Goal: Find specific page/section: Find specific page/section

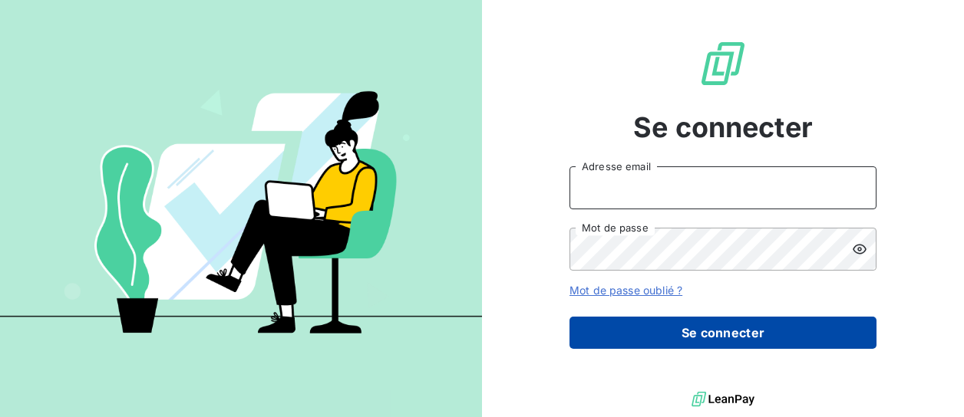
type input "[PERSON_NAME][EMAIL_ADDRESS][DOMAIN_NAME]"
click at [680, 344] on button "Se connecter" at bounding box center [722, 333] width 307 height 32
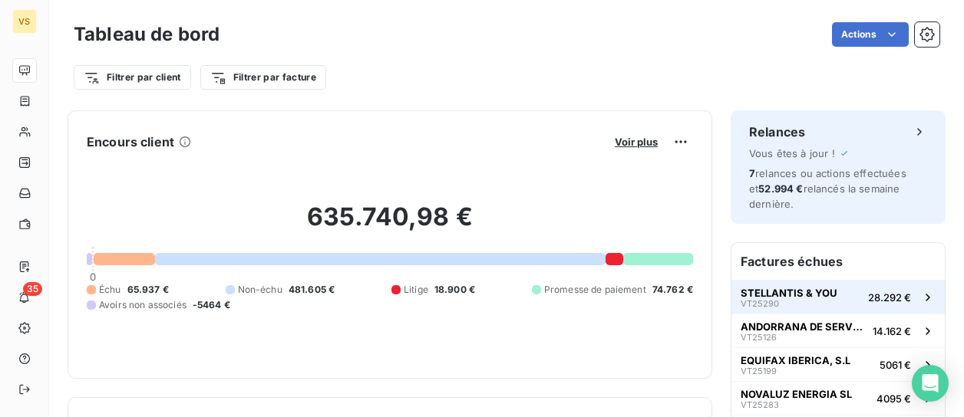
click at [766, 299] on div "STELLANTIS & YOU VT25290" at bounding box center [788, 297] width 97 height 21
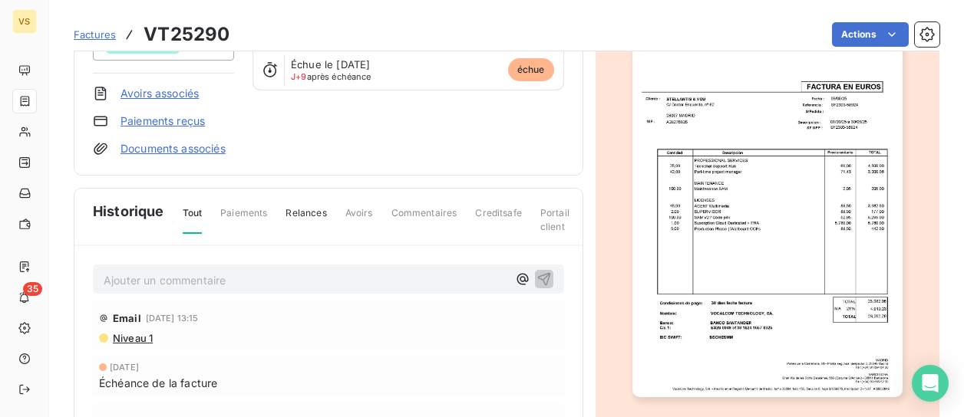
scroll to position [187, 0]
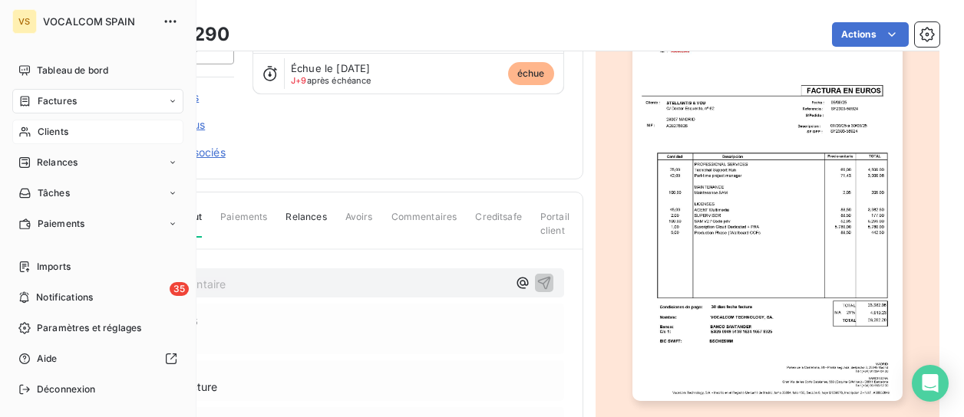
click at [68, 131] on span "Clients" at bounding box center [53, 132] width 31 height 14
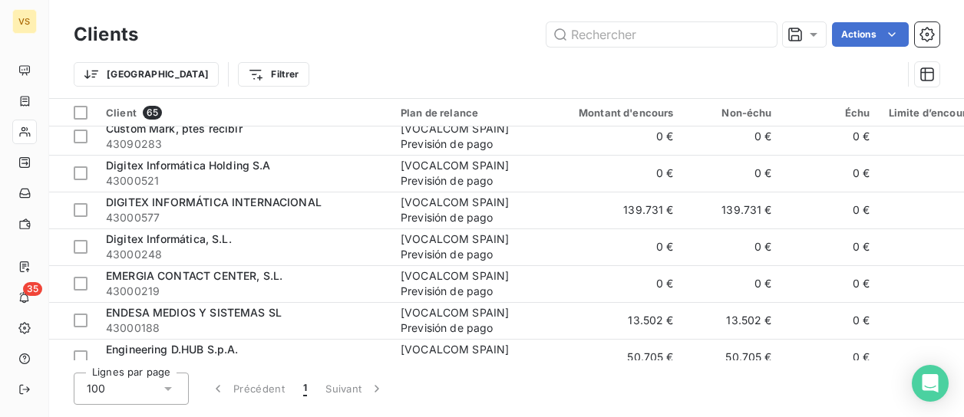
scroll to position [690, 0]
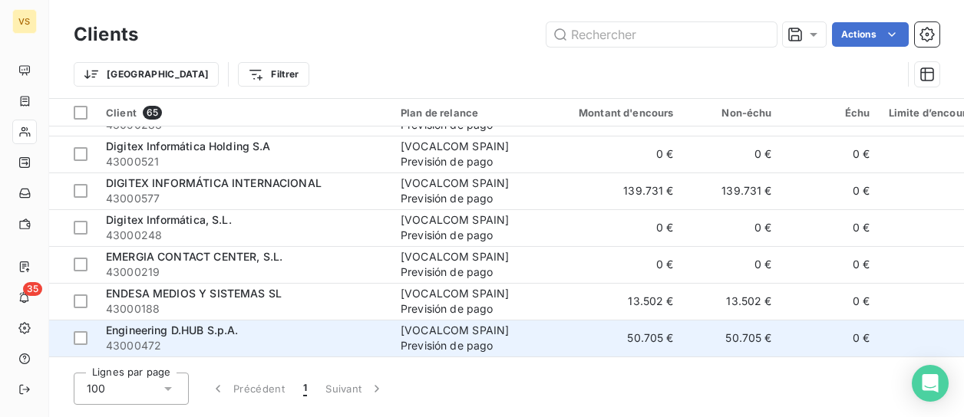
click at [262, 330] on div "Engineering D.HUB S.p.A." at bounding box center [244, 330] width 276 height 15
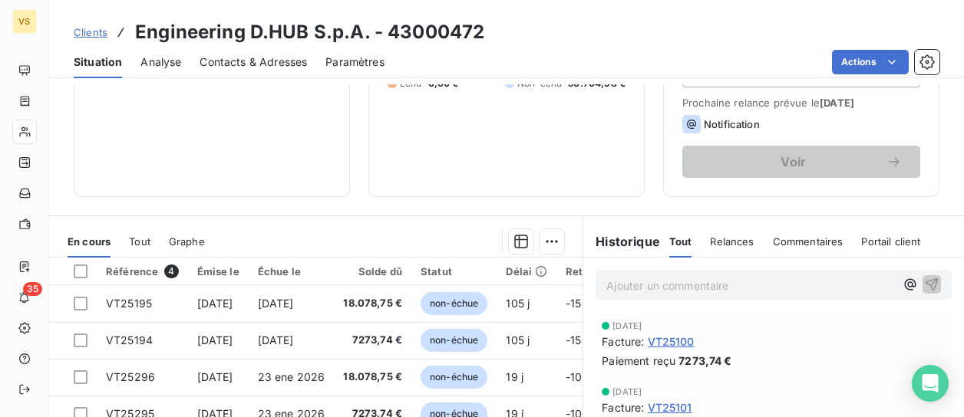
scroll to position [230, 0]
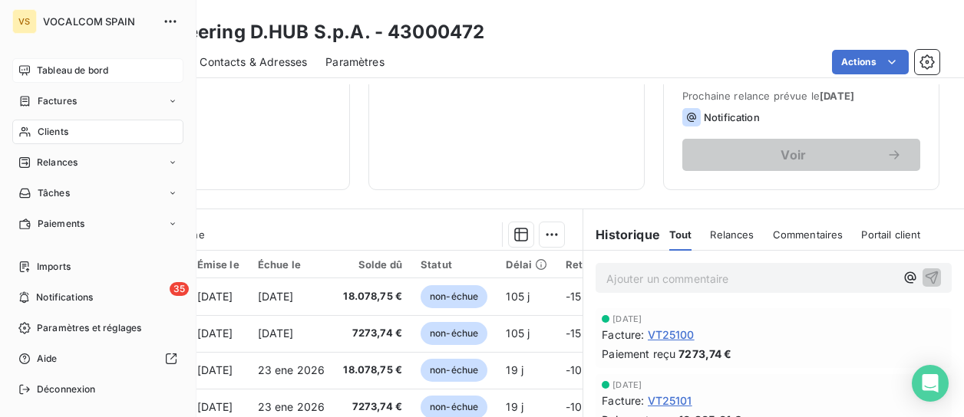
click at [79, 66] on span "Tableau de bord" at bounding box center [72, 71] width 71 height 14
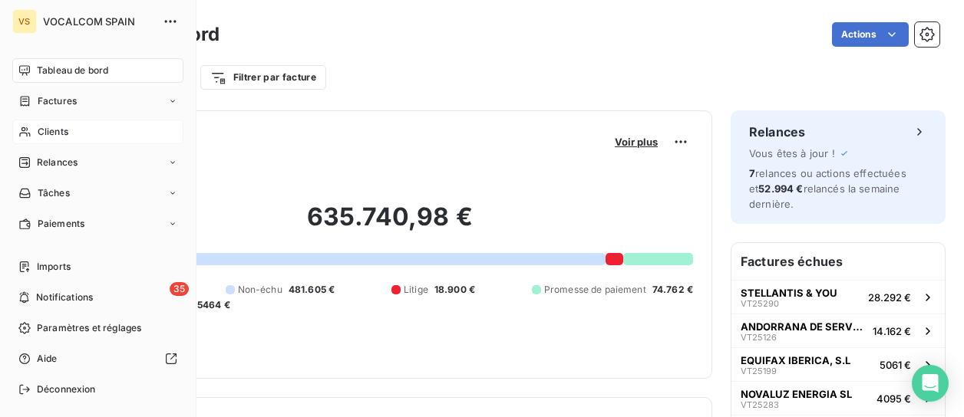
click at [79, 64] on span "Tableau de bord" at bounding box center [72, 71] width 71 height 14
click at [84, 67] on span "Tableau de bord" at bounding box center [72, 71] width 71 height 14
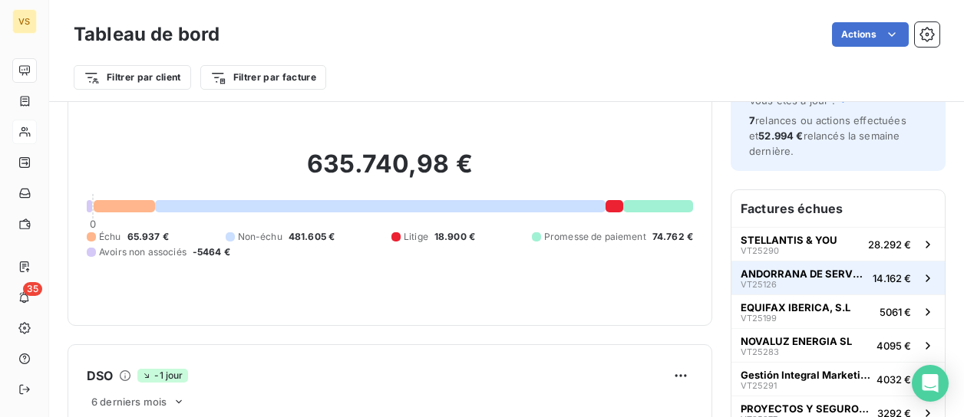
scroll to position [78, 0]
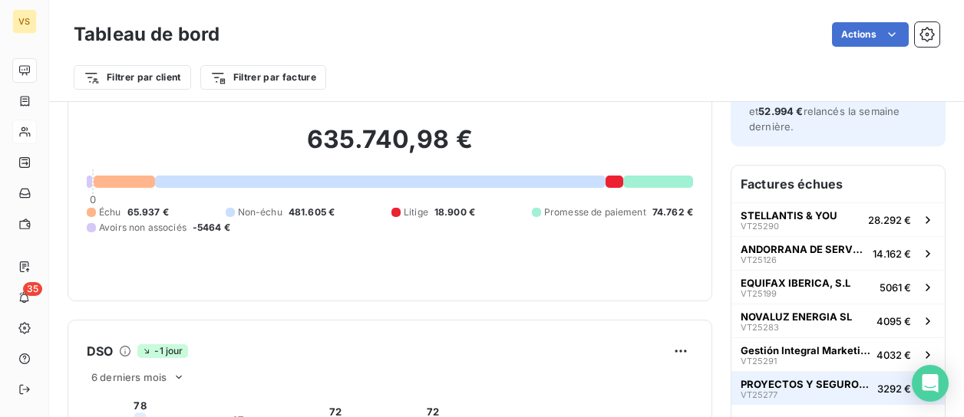
click at [782, 381] on span "PROYECTOS Y SEGUROS, S.A." at bounding box center [805, 384] width 130 height 12
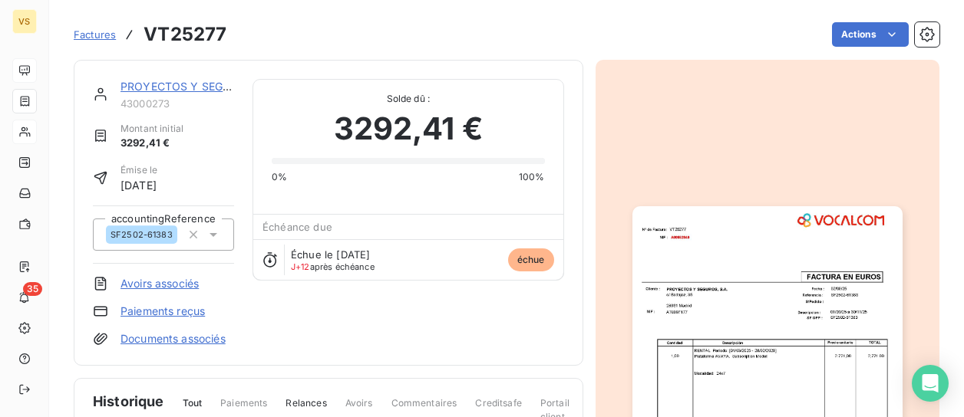
click at [146, 21] on h3 "VT25277" at bounding box center [184, 35] width 83 height 28
drag, startPoint x: 141, startPoint y: 32, endPoint x: 230, endPoint y: 28, distance: 89.1
click at [230, 28] on div "Factures VT25277 Actions" at bounding box center [506, 34] width 865 height 32
copy h3 "VT25277"
